Goal: Task Accomplishment & Management: Manage account settings

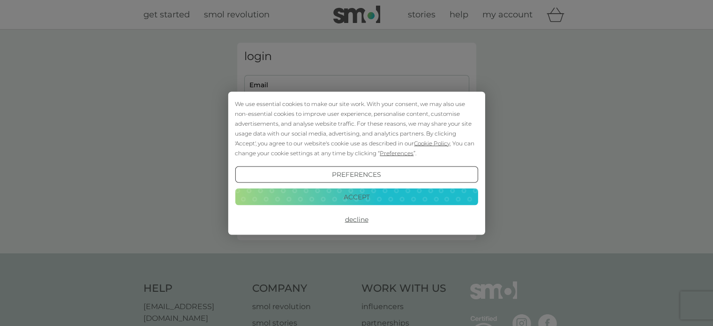
click at [368, 194] on button "Accept" at bounding box center [356, 196] width 243 height 17
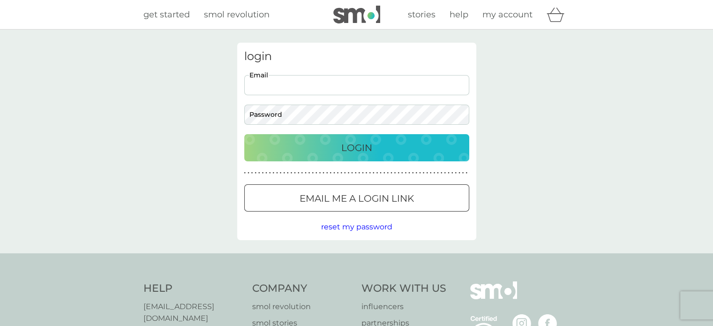
click at [351, 83] on input "Email" at bounding box center [356, 85] width 225 height 20
type input "[EMAIL_ADDRESS][DOMAIN_NAME]"
click at [244, 134] on button "Login" at bounding box center [356, 147] width 225 height 27
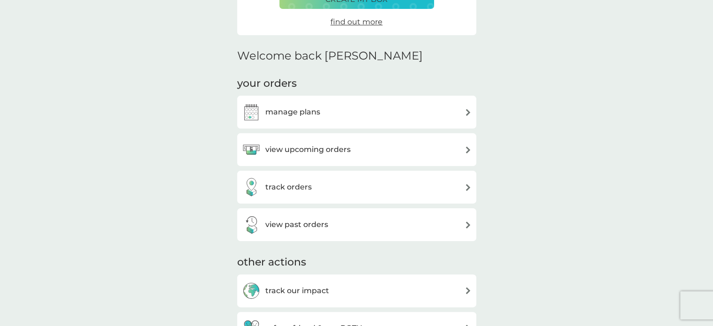
scroll to position [191, 0]
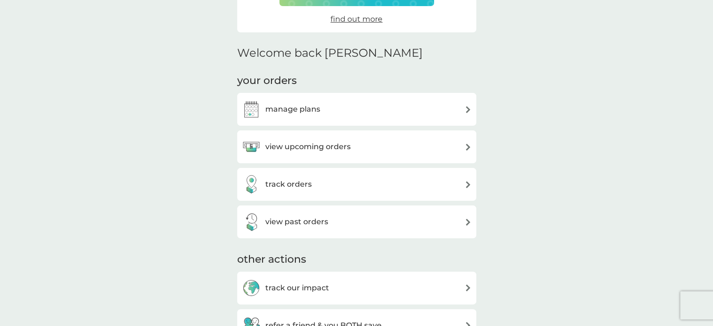
click at [469, 106] on img at bounding box center [468, 109] width 7 height 7
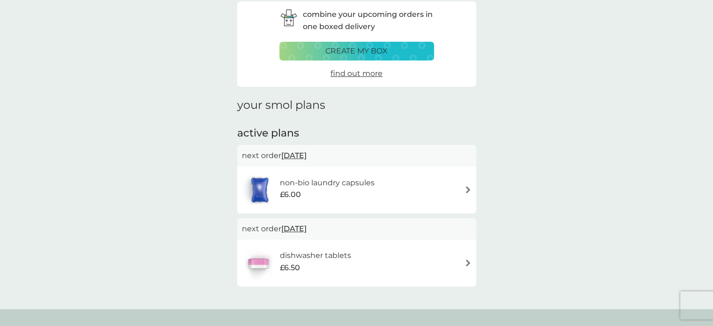
scroll to position [51, 0]
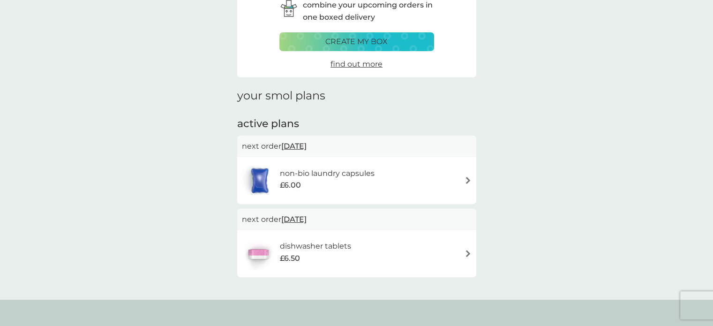
click at [467, 249] on div "dishwasher tablets £6.50" at bounding box center [357, 253] width 230 height 33
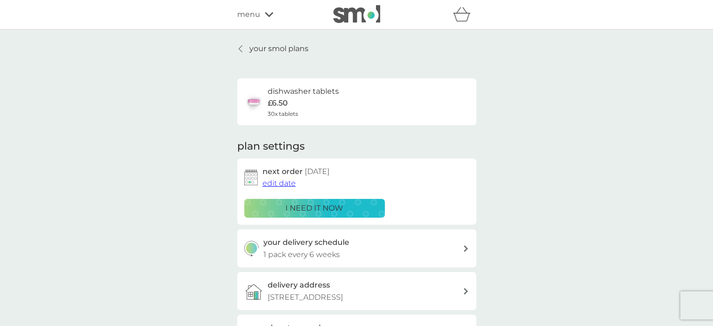
click at [467, 246] on icon at bounding box center [466, 248] width 5 height 7
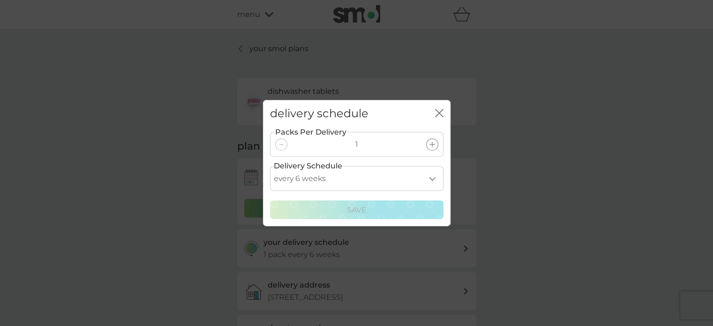
click at [431, 176] on select "every 1 week every 2 weeks every 3 weeks every 4 weeks every 5 weeks every 6 we…" at bounding box center [356, 178] width 173 height 25
select select "84"
click at [270, 166] on select "every 1 week every 2 weeks every 3 weeks every 4 weeks every 5 weeks every 6 we…" at bounding box center [356, 178] width 173 height 25
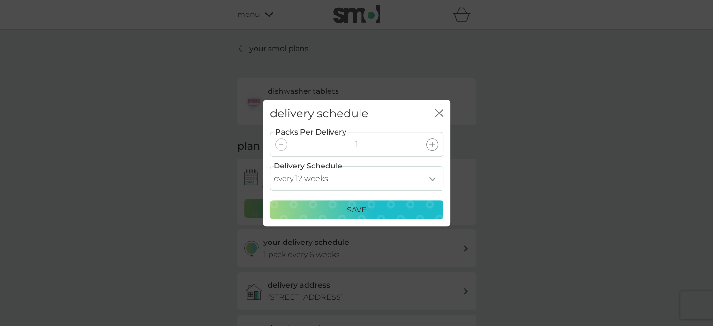
click at [390, 210] on div "Save" at bounding box center [356, 210] width 161 height 12
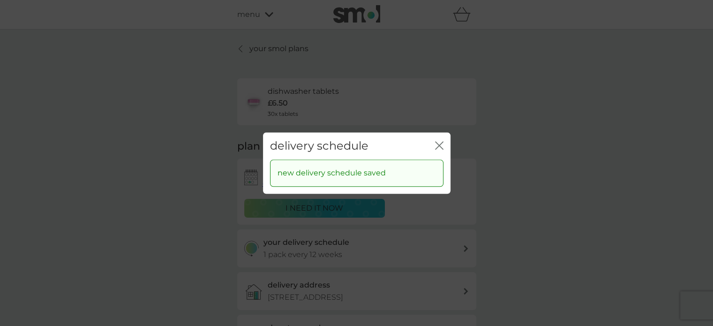
click at [439, 141] on icon "close" at bounding box center [439, 145] width 8 height 8
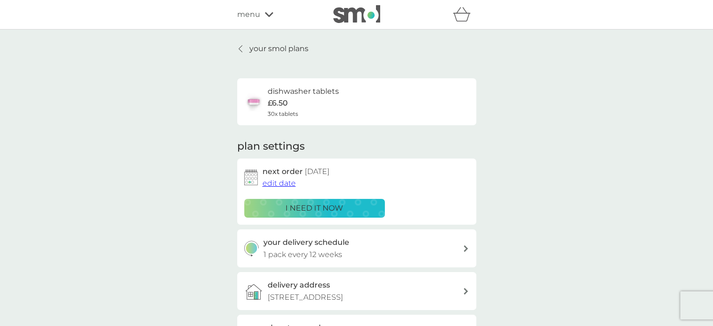
click at [239, 46] on icon at bounding box center [241, 49] width 4 height 8
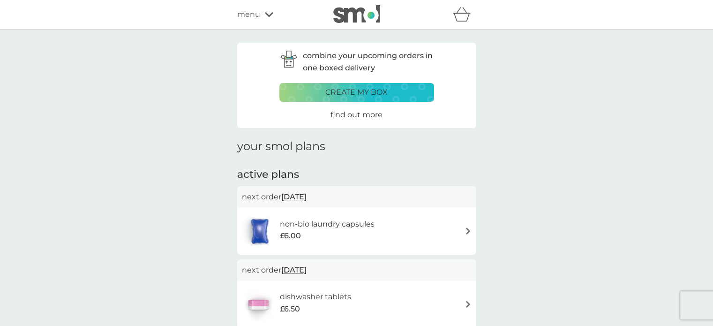
click at [405, 227] on div "non-bio laundry capsules £6.00" at bounding box center [357, 231] width 230 height 33
